Goal: Information Seeking & Learning: Find contact information

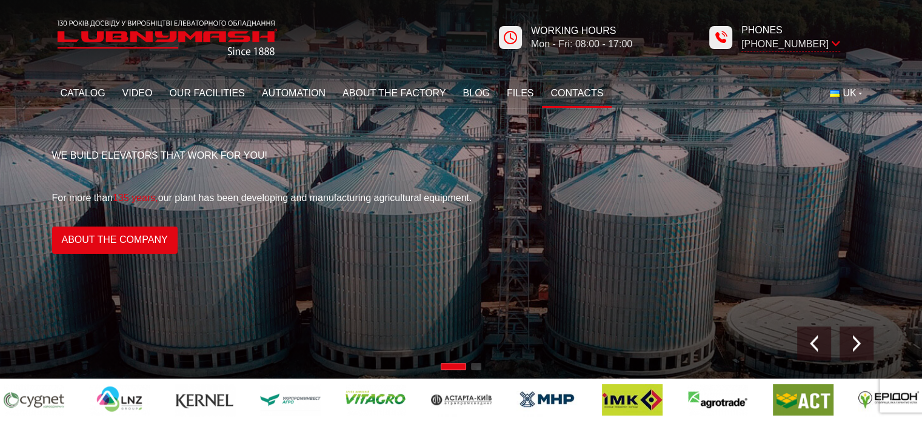
click at [571, 93] on font "Contacts" at bounding box center [577, 93] width 53 height 10
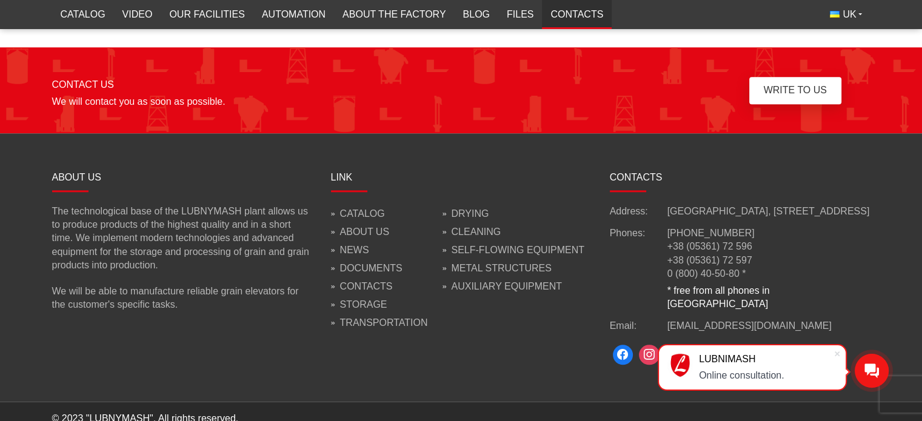
scroll to position [1159, 0]
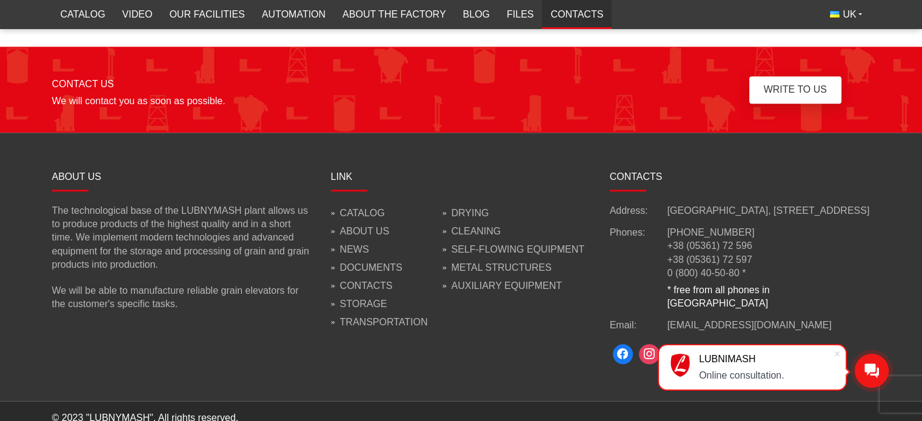
drag, startPoint x: 706, startPoint y: 210, endPoint x: 859, endPoint y: 210, distance: 152.8
click at [859, 210] on div "Address: [STREET_ADDRESS]" at bounding box center [740, 210] width 261 height 13
copy font "Lubny, Volodymyrskyi Ave., 110/1"
drag, startPoint x: 763, startPoint y: 235, endPoint x: 669, endPoint y: 234, distance: 94.6
click at [669, 234] on li "[PHONE_NUMBER]" at bounding box center [769, 232] width 203 height 13
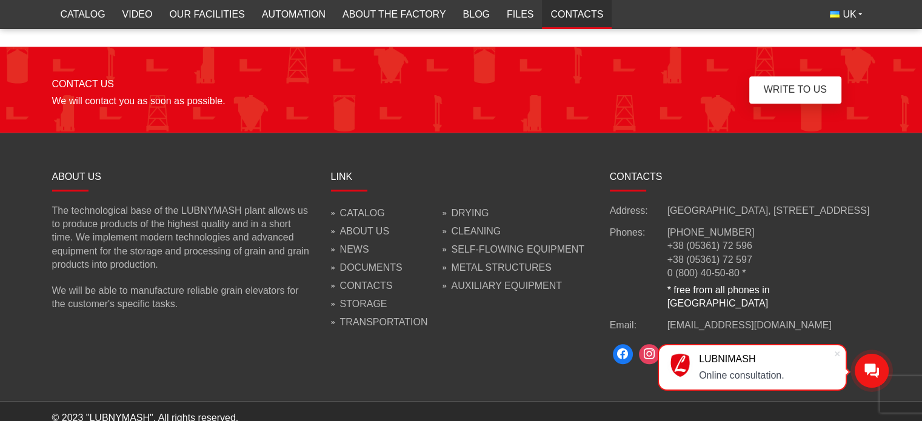
copy font "[PHONE_NUMBER]"
drag, startPoint x: 774, startPoint y: 313, endPoint x: 665, endPoint y: 315, distance: 109.2
click at [665, 319] on div "Email: info@lubnymash.com" at bounding box center [740, 325] width 261 height 13
copy div "[EMAIL_ADDRESS][DOMAIN_NAME]"
